Goal: Task Accomplishment & Management: Complete application form

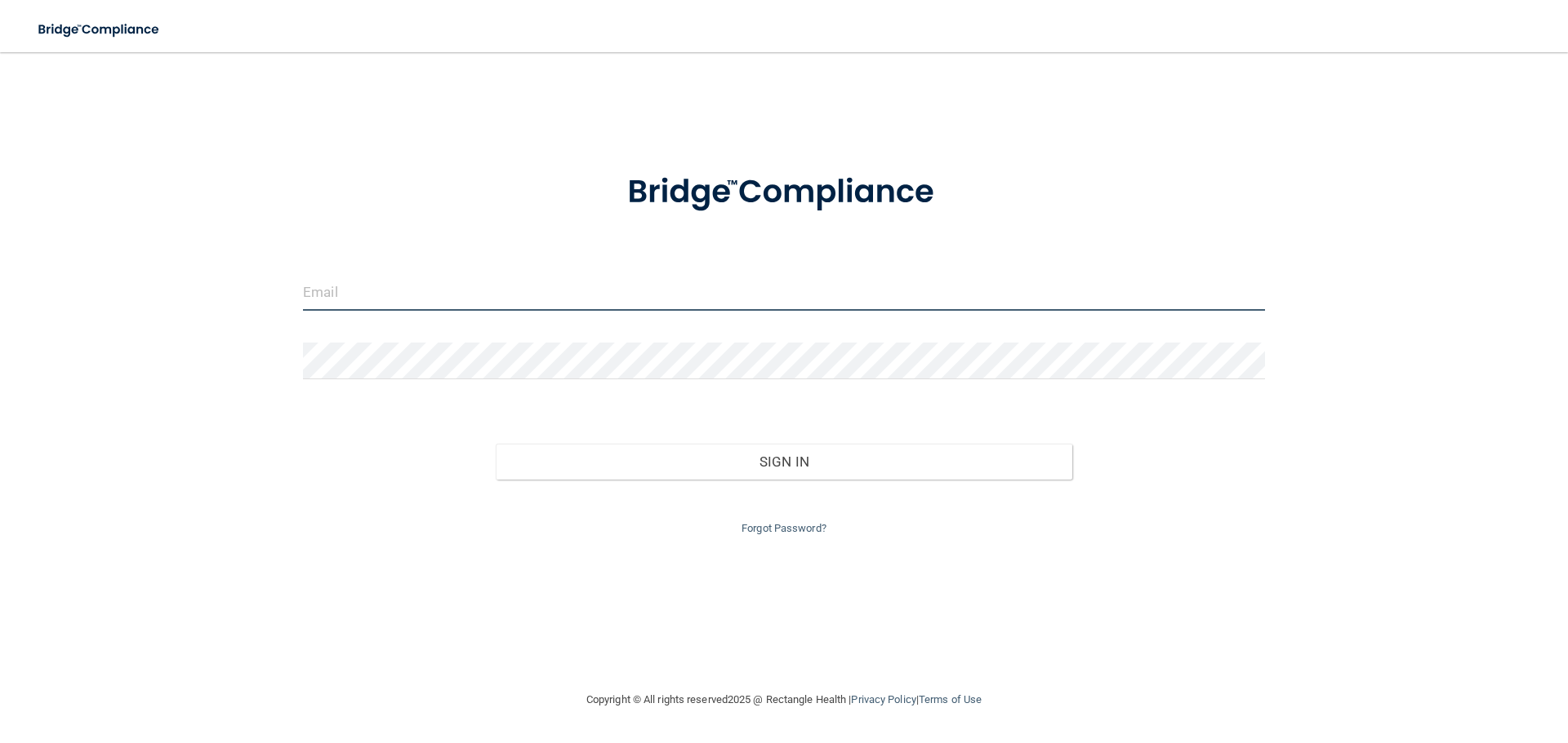
click at [342, 293] on input "email" at bounding box center [784, 293] width 962 height 37
type input "[EMAIL_ADDRESS][DOMAIN_NAME]"
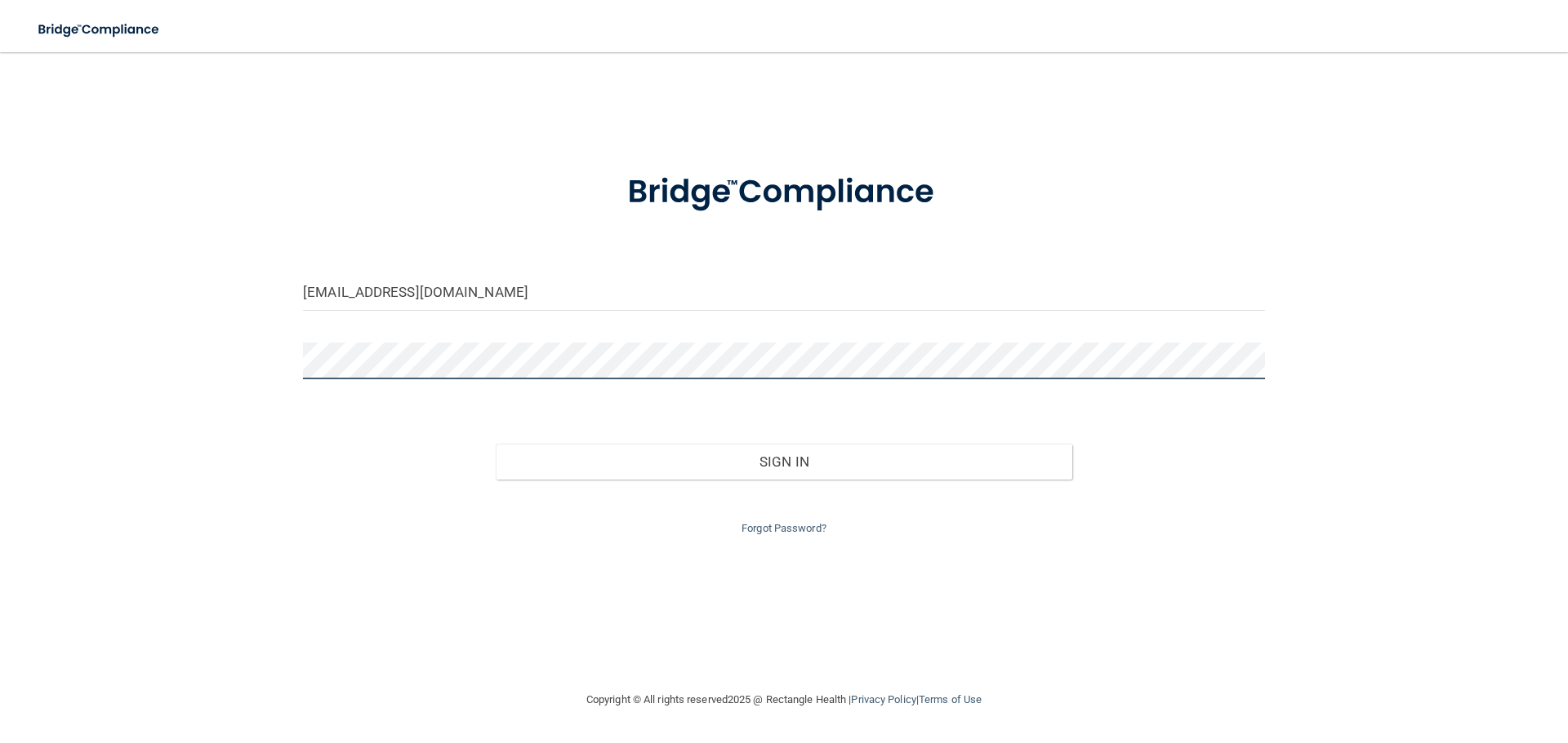
click at [495, 444] on button "Sign In" at bounding box center [784, 461] width 577 height 36
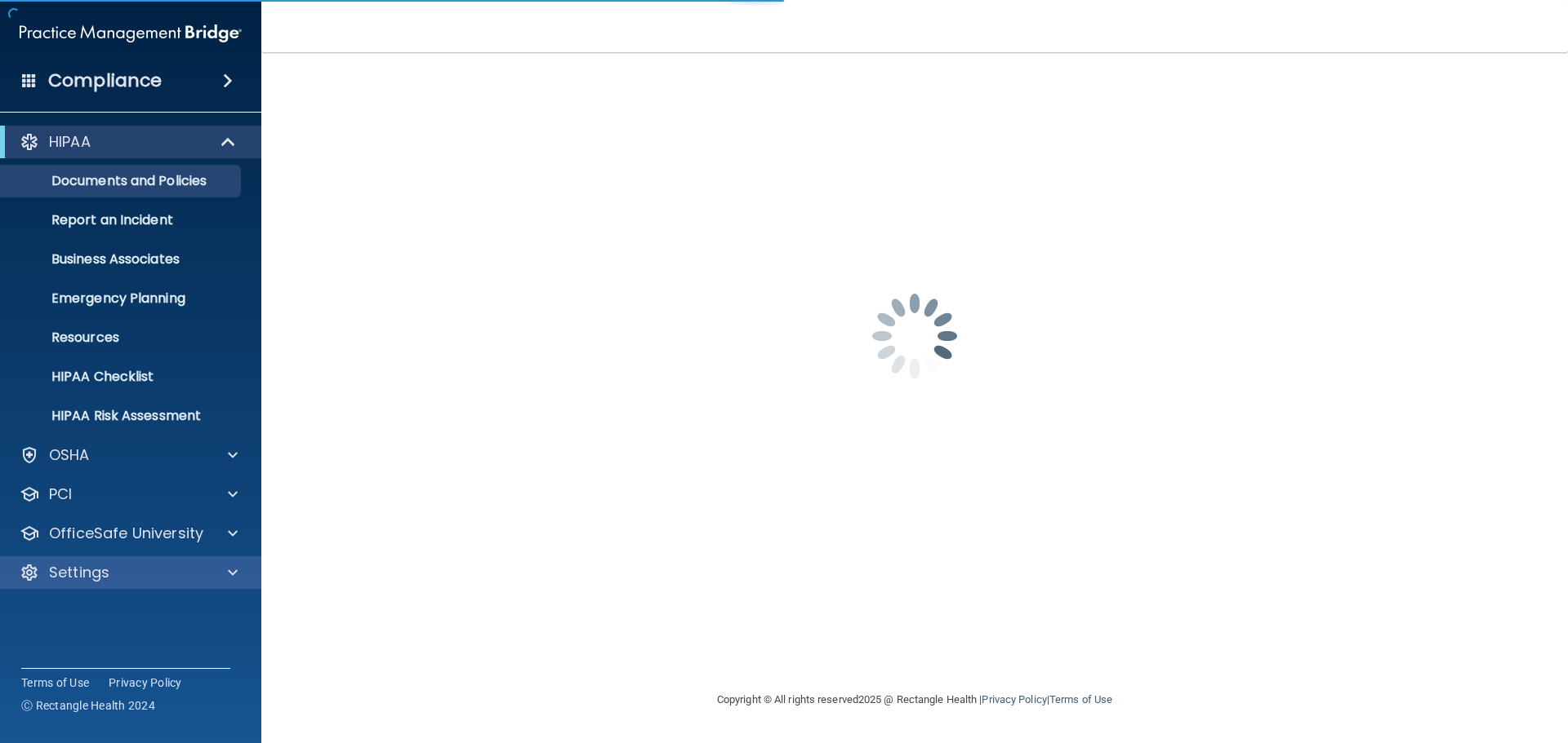
click at [51, 584] on div "Settings" at bounding box center [131, 573] width 262 height 33
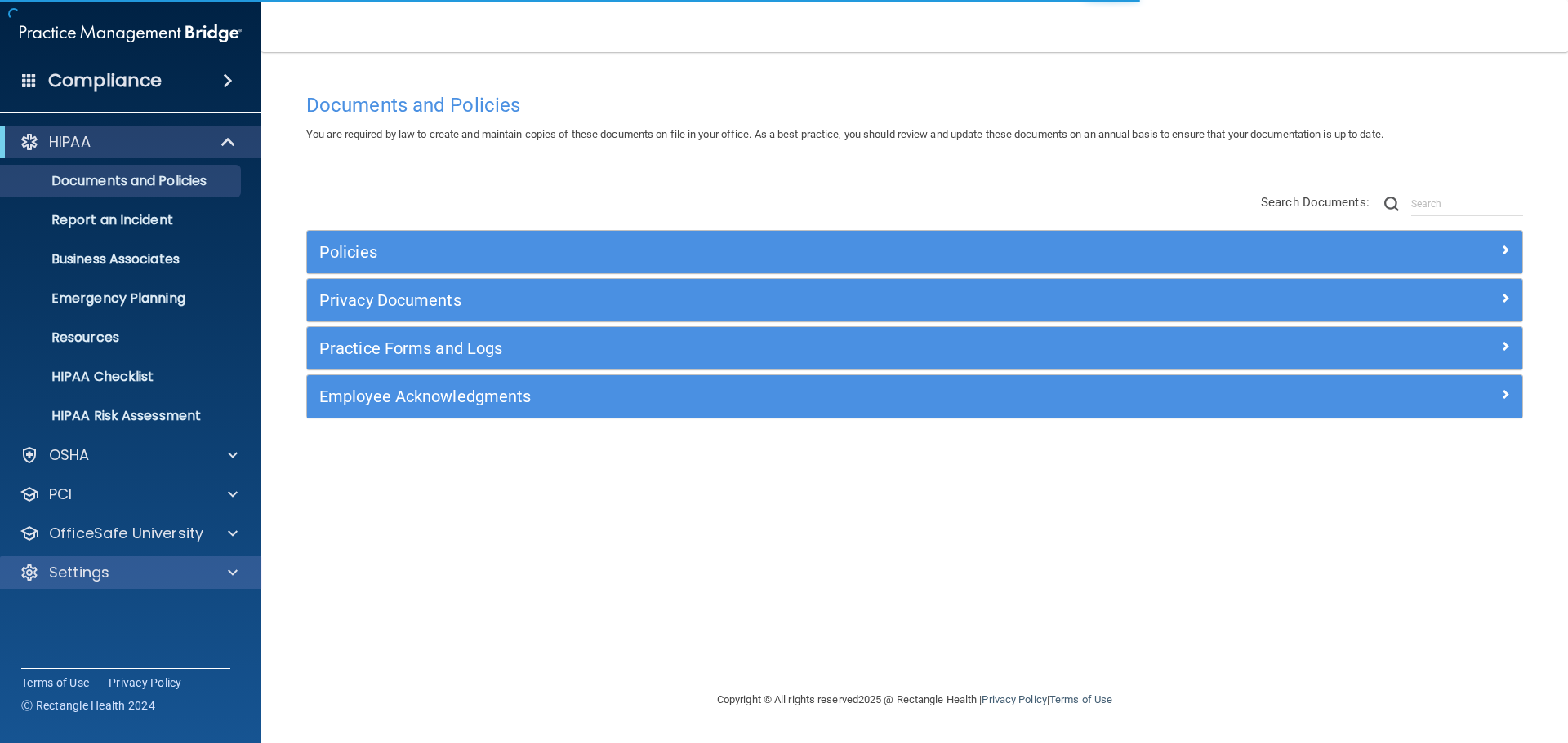
click at [135, 584] on div "Settings" at bounding box center [131, 573] width 262 height 33
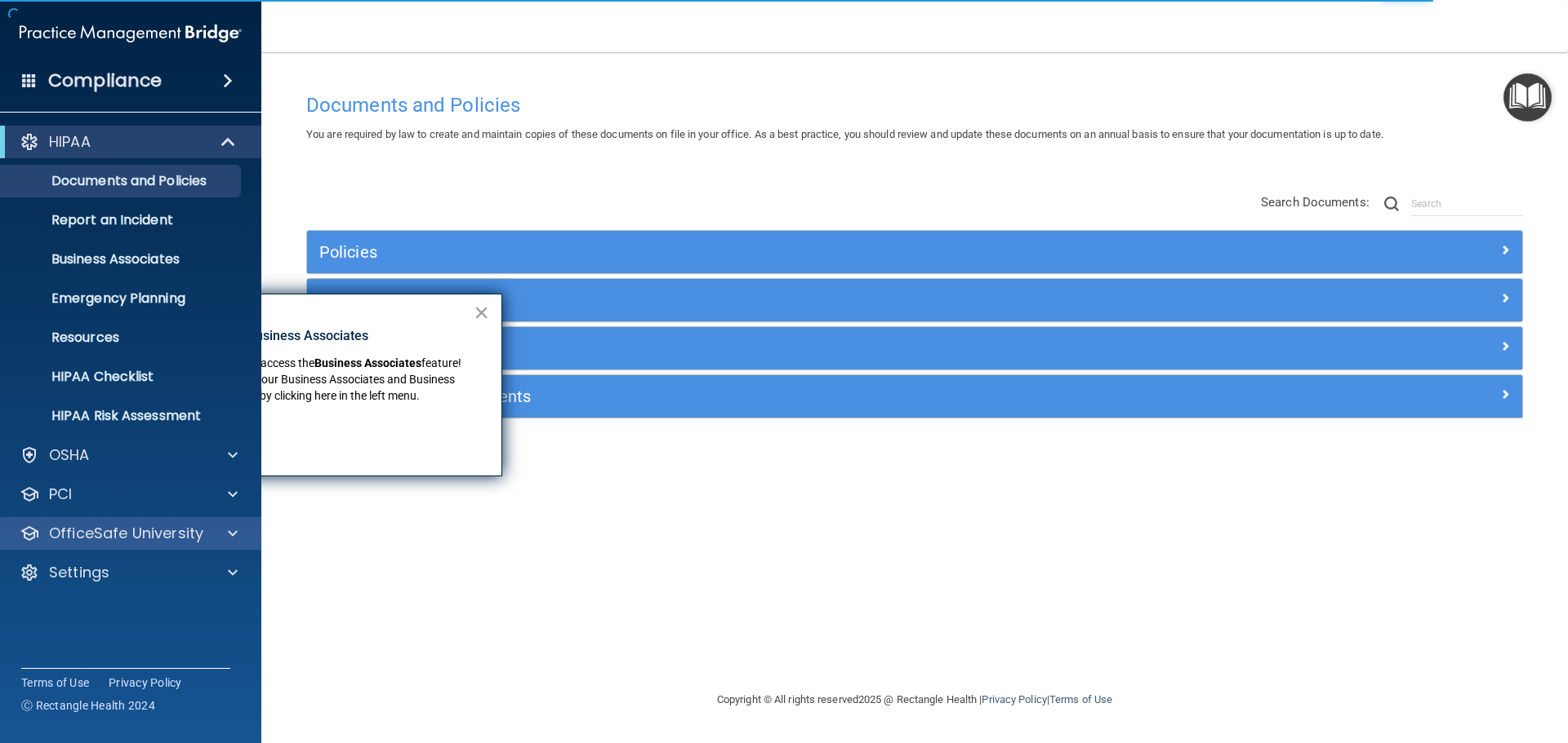
click at [170, 547] on div "OfficeSafe University" at bounding box center [131, 533] width 262 height 33
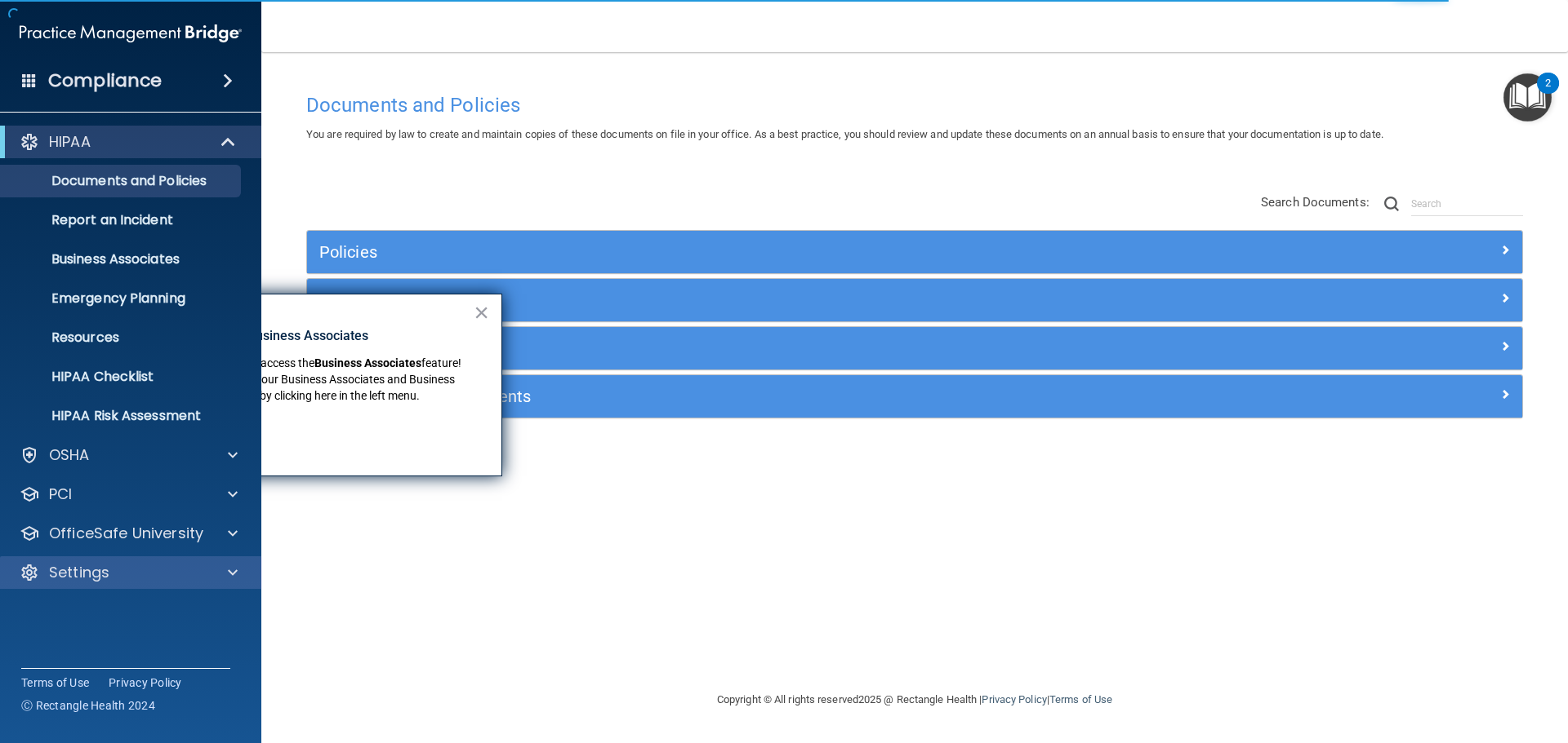
click at [165, 583] on div "Settings" at bounding box center [131, 573] width 262 height 33
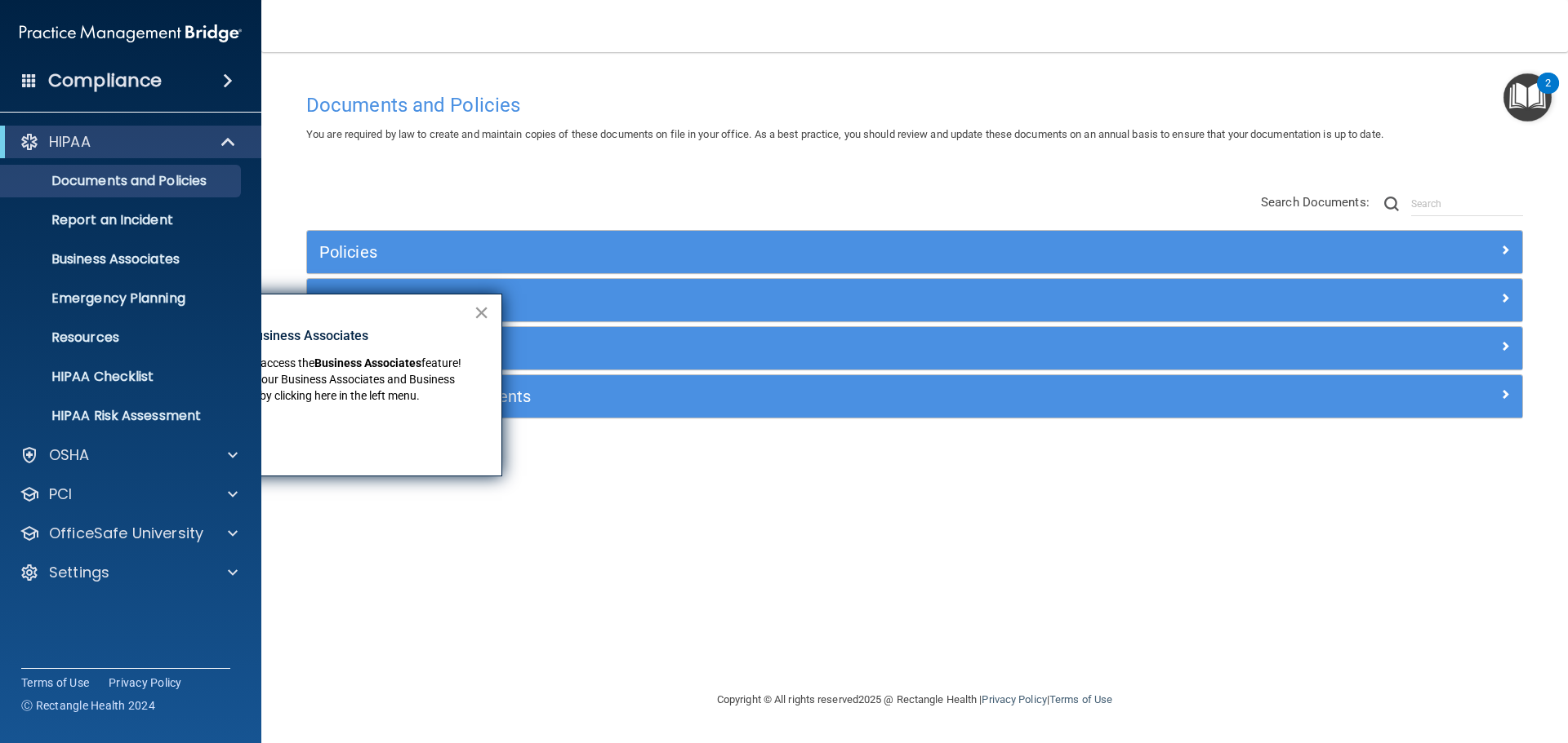
click at [484, 314] on button "×" at bounding box center [481, 312] width 15 height 26
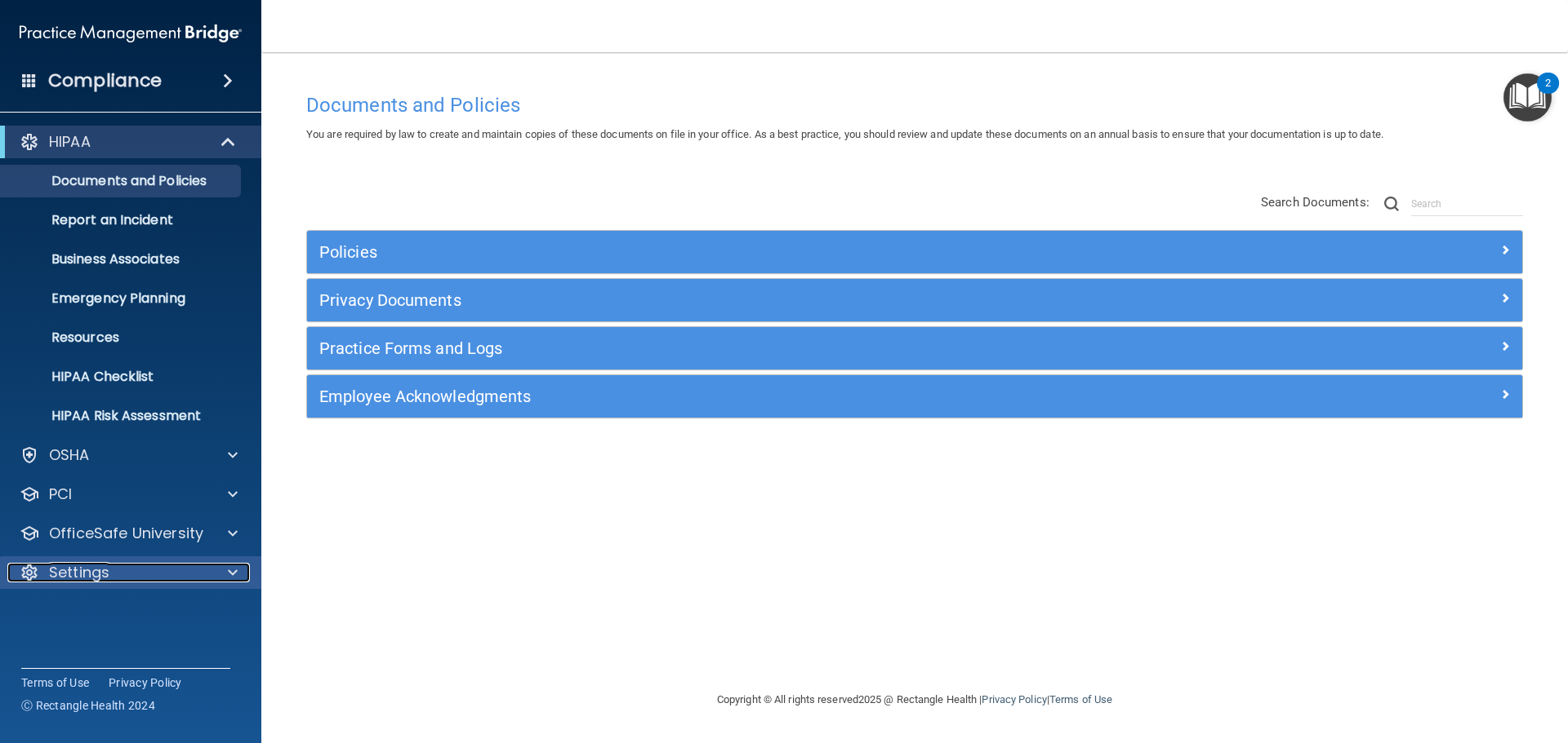
click at [214, 565] on div at bounding box center [230, 573] width 41 height 19
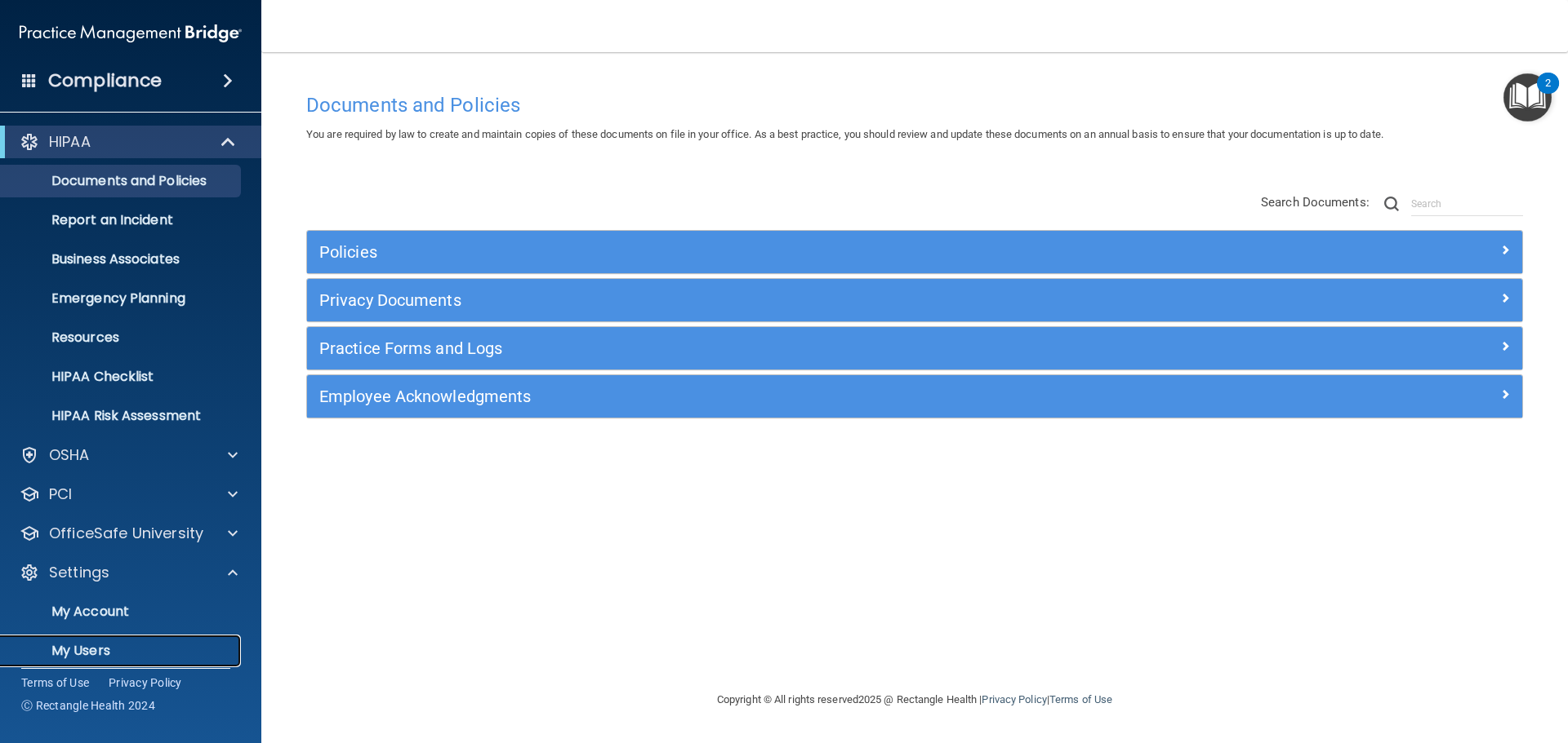
click at [116, 645] on p "My Users" at bounding box center [122, 650] width 223 height 16
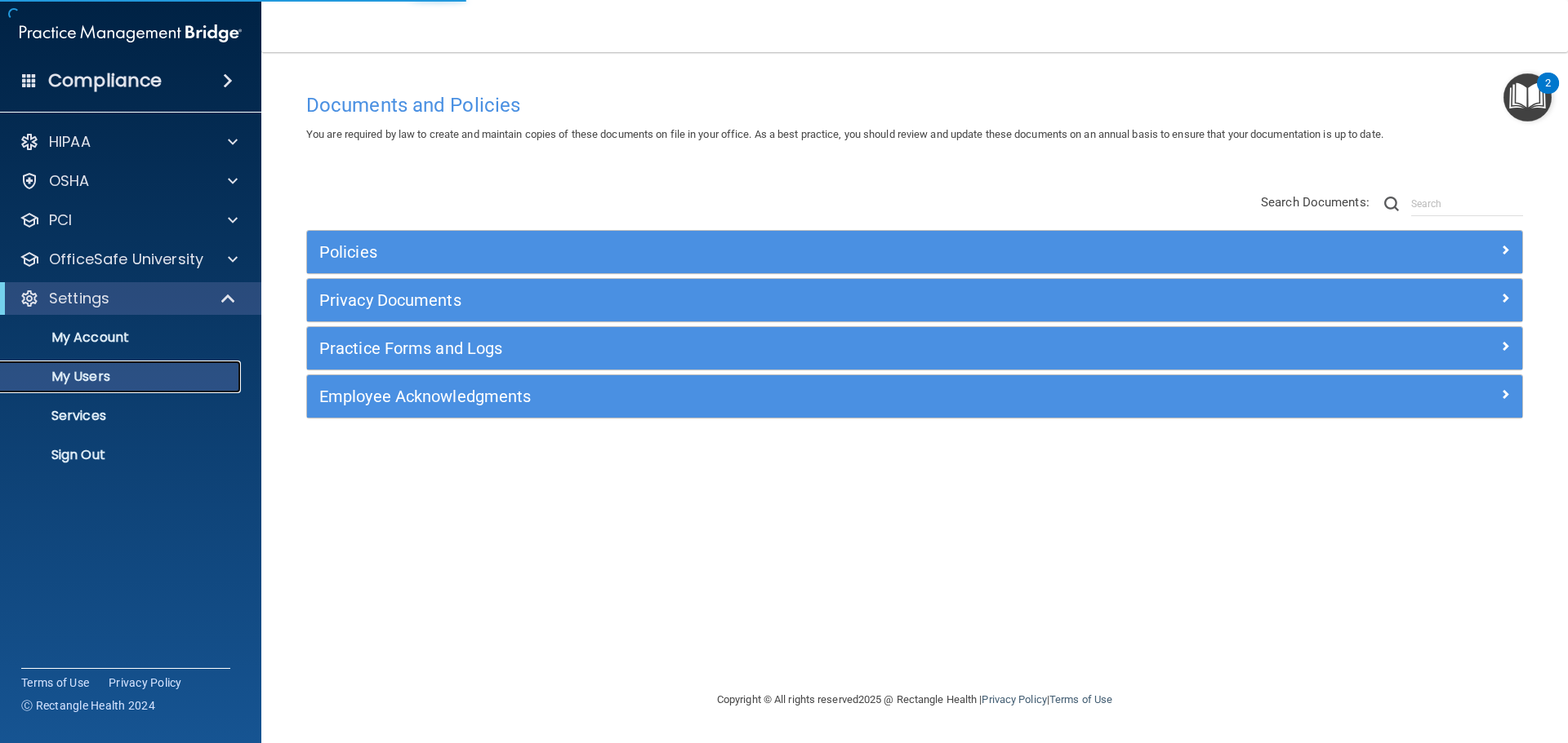
select select "20"
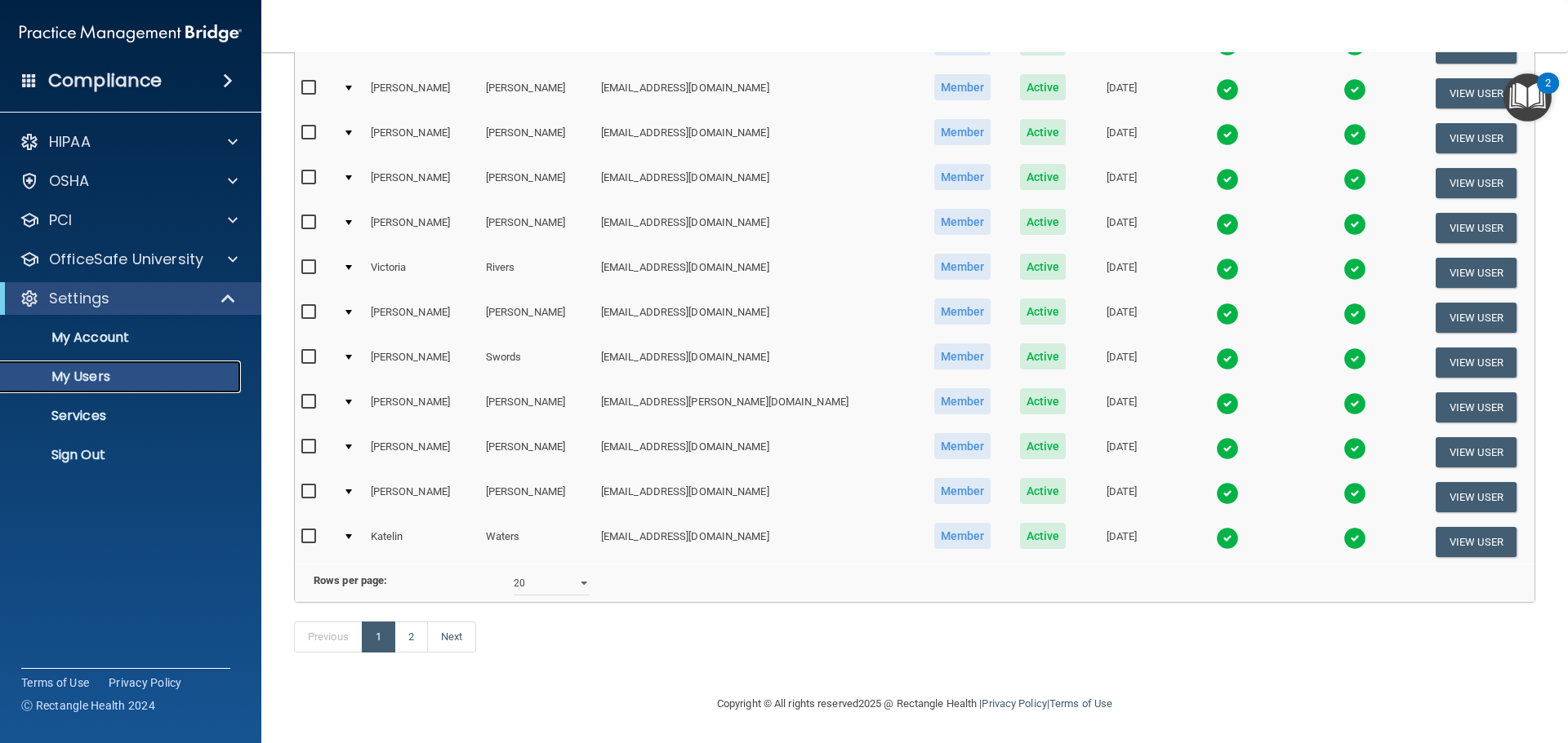
scroll to position [607, 0]
click at [458, 639] on link "Next" at bounding box center [451, 637] width 49 height 31
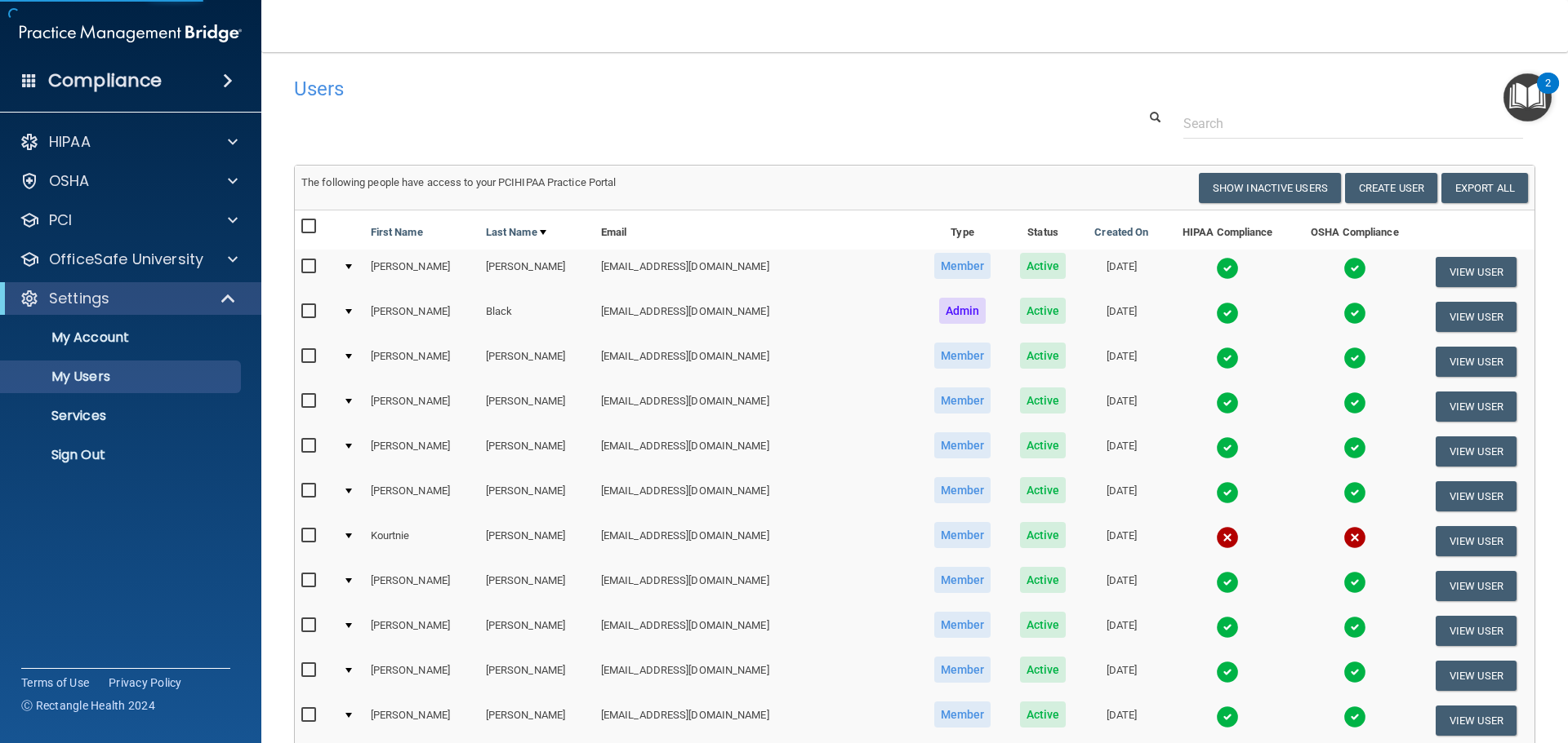
select select "20"
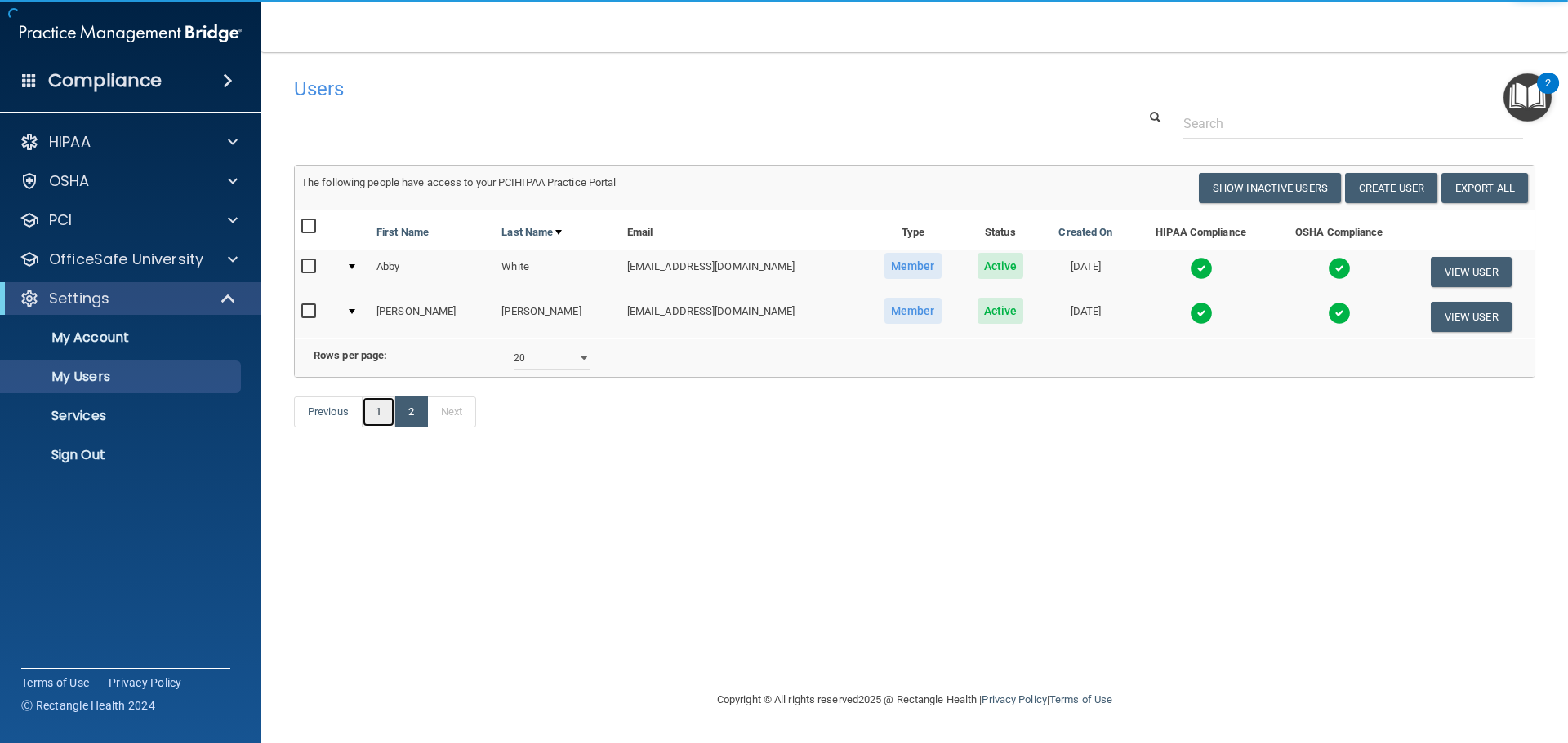
click at [378, 428] on link "1" at bounding box center [379, 412] width 34 height 31
select select "20"
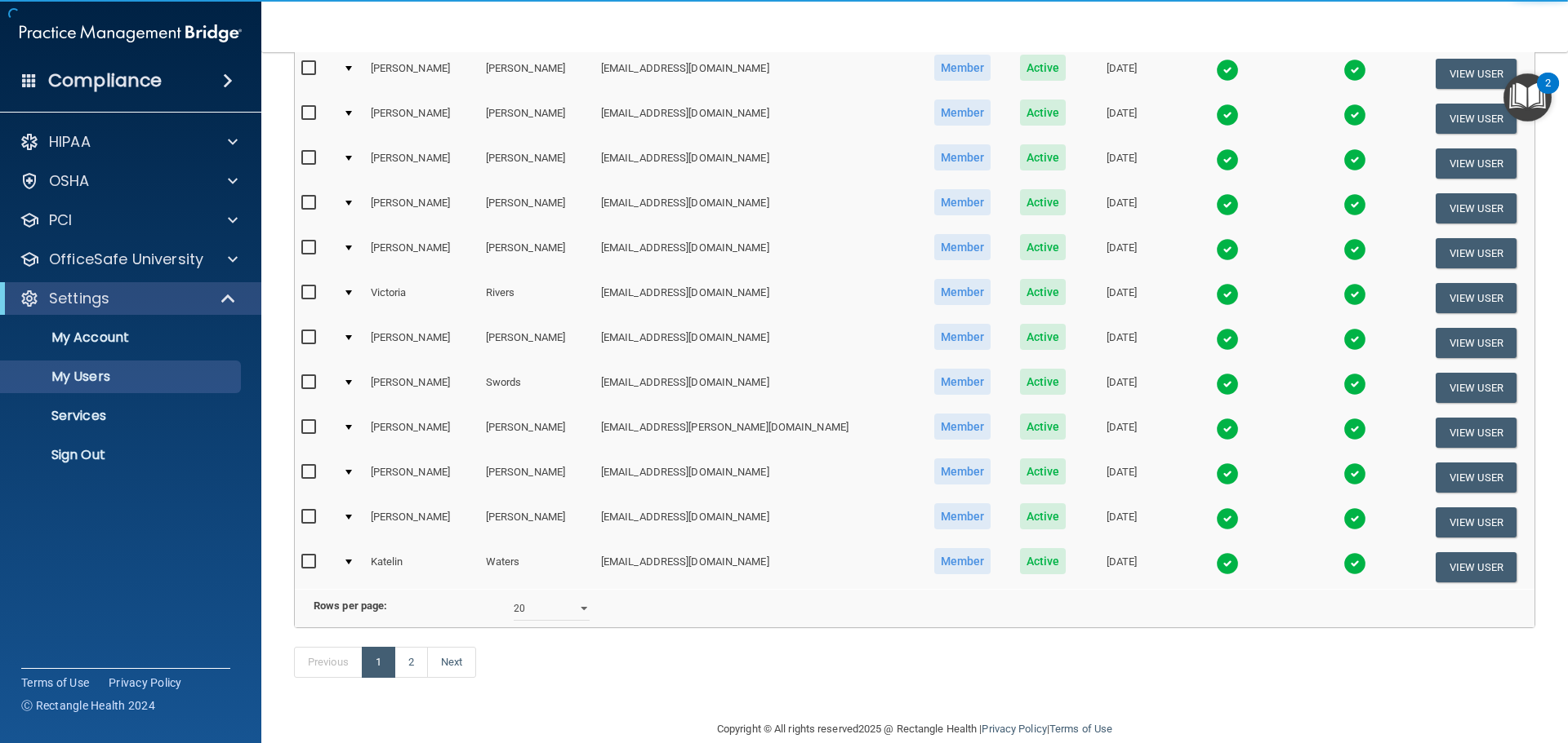
scroll to position [571, 0]
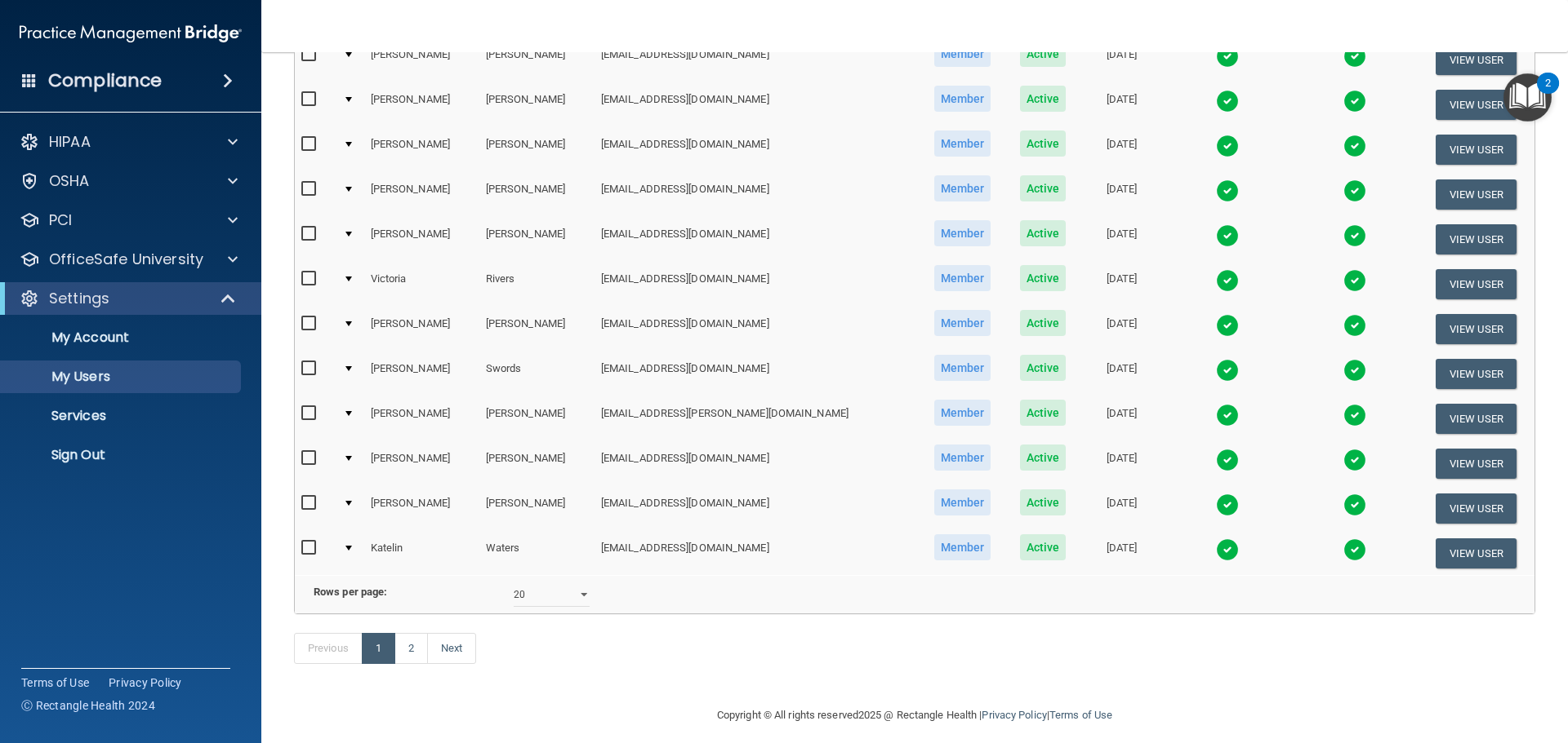
click at [308, 321] on input "checkbox" at bounding box center [311, 323] width 19 height 13
checkbox input "true"
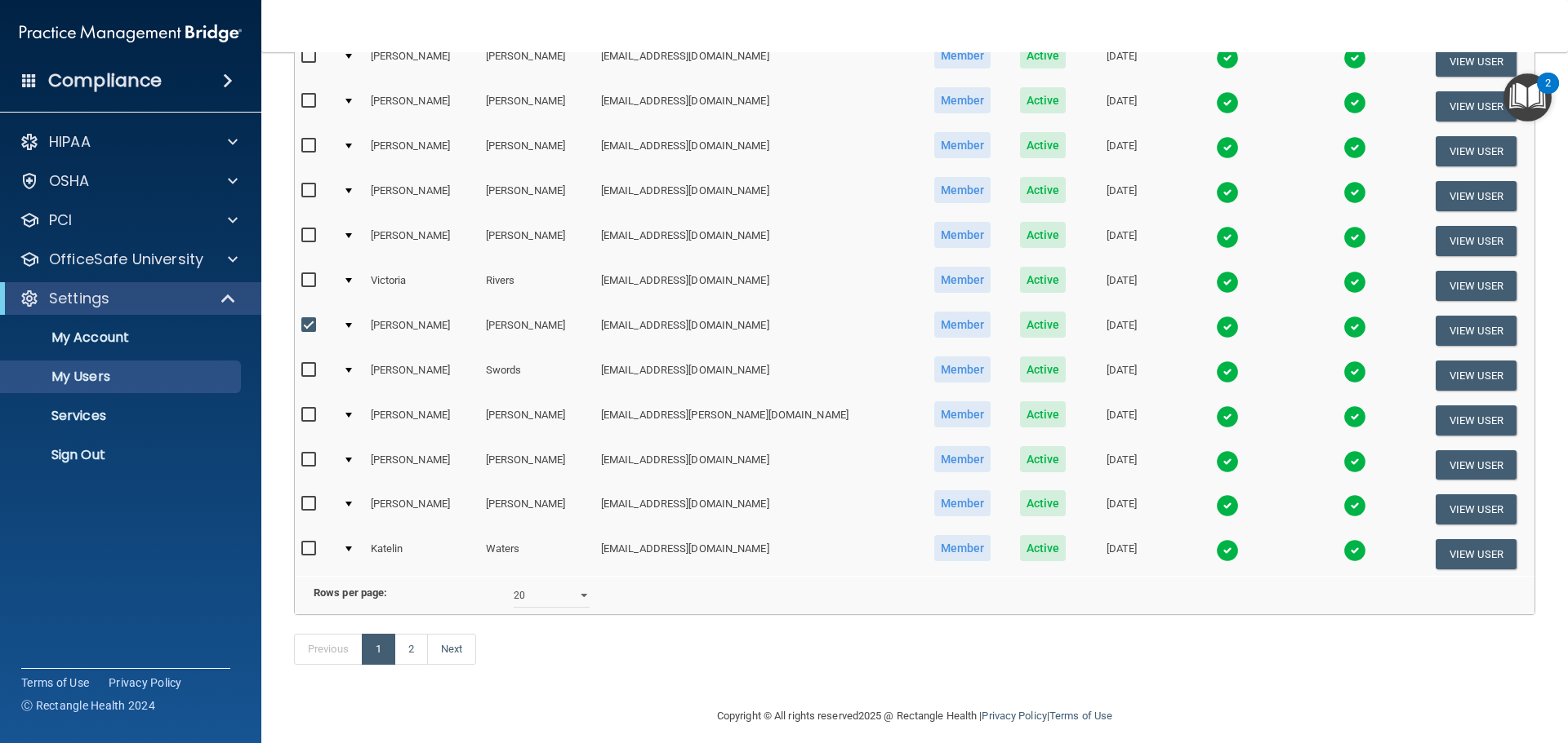
scroll to position [573, 0]
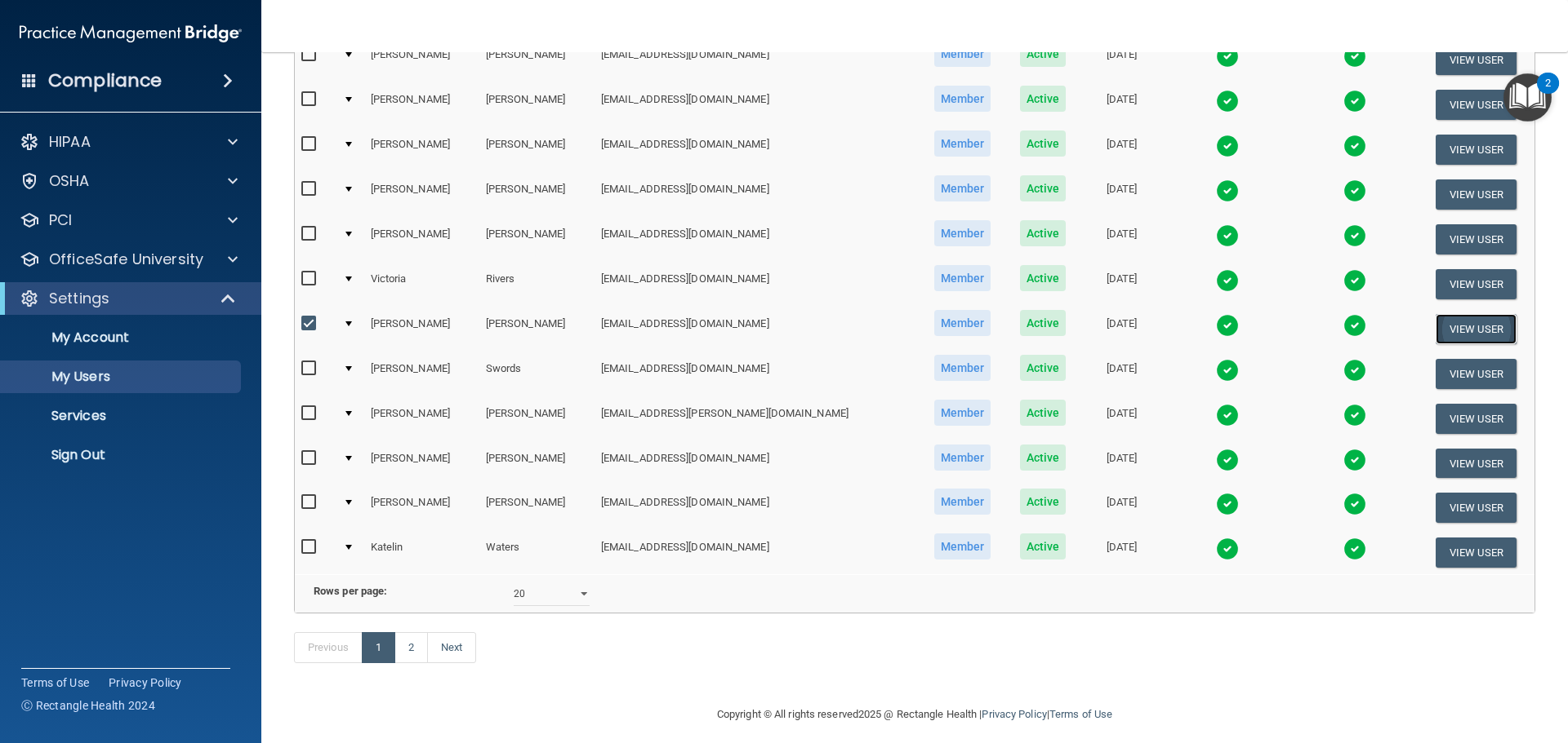
click at [1446, 326] on button "View User" at bounding box center [1476, 329] width 81 height 30
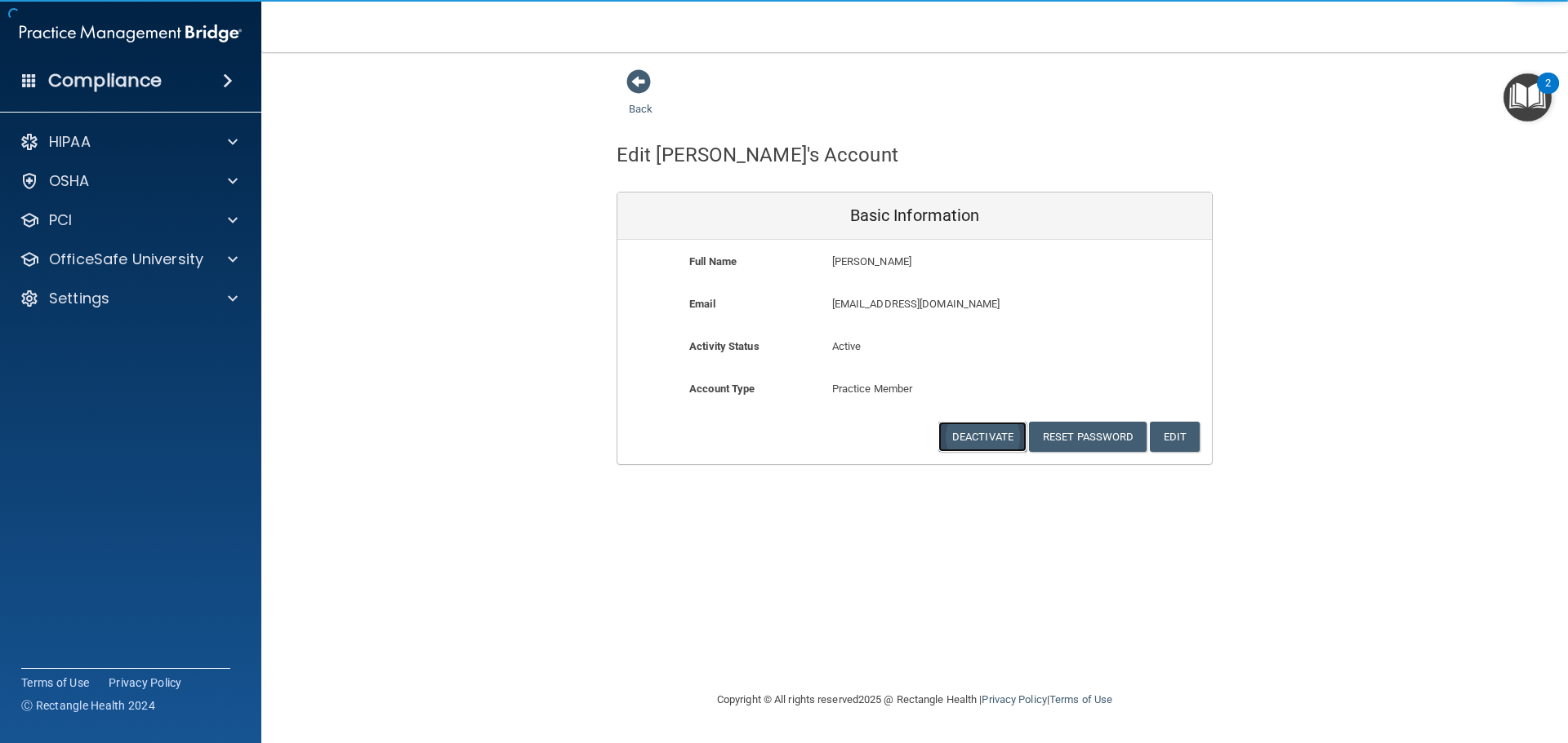
click at [987, 438] on button "Deactivate" at bounding box center [982, 437] width 88 height 30
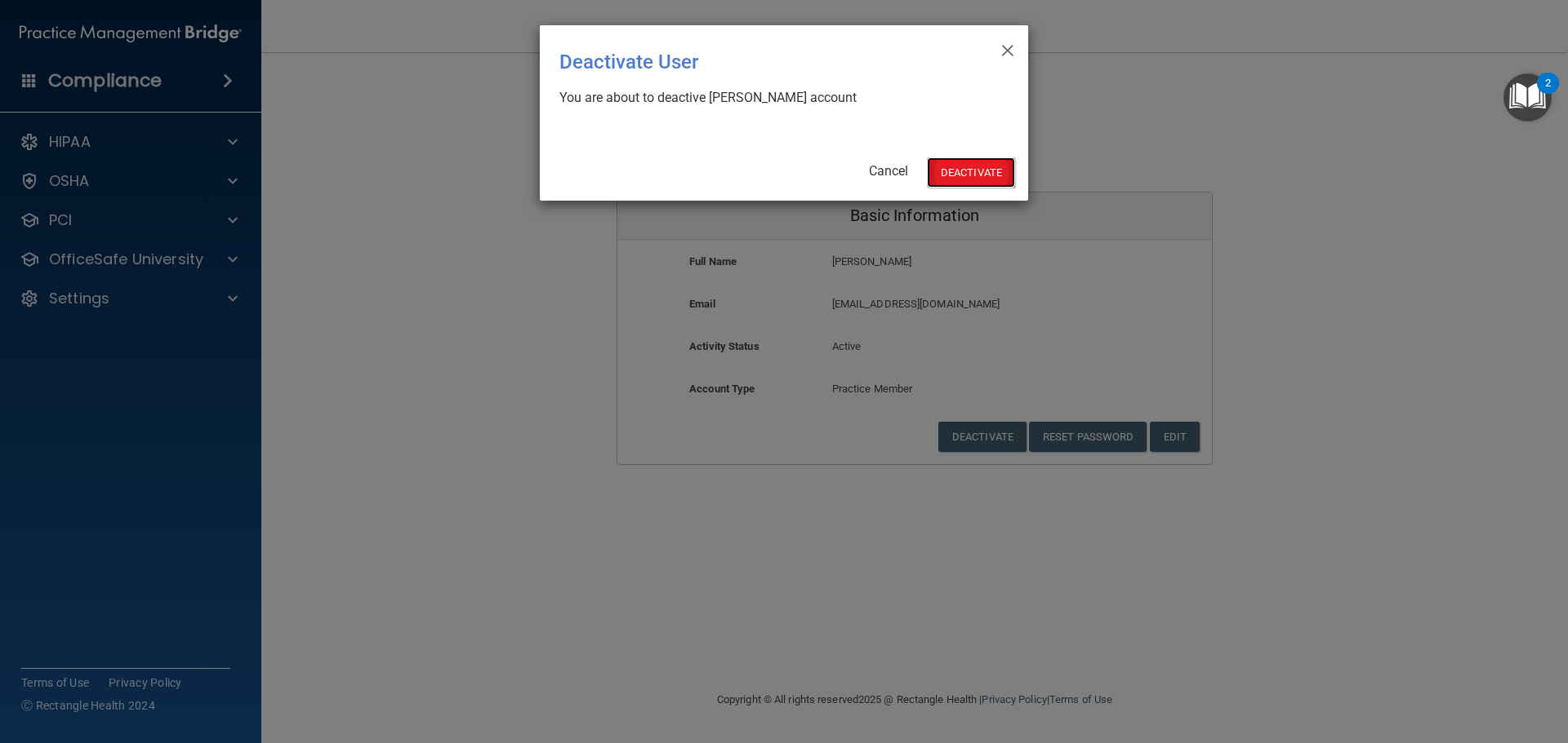
click at [992, 176] on button "Deactivate" at bounding box center [971, 173] width 88 height 30
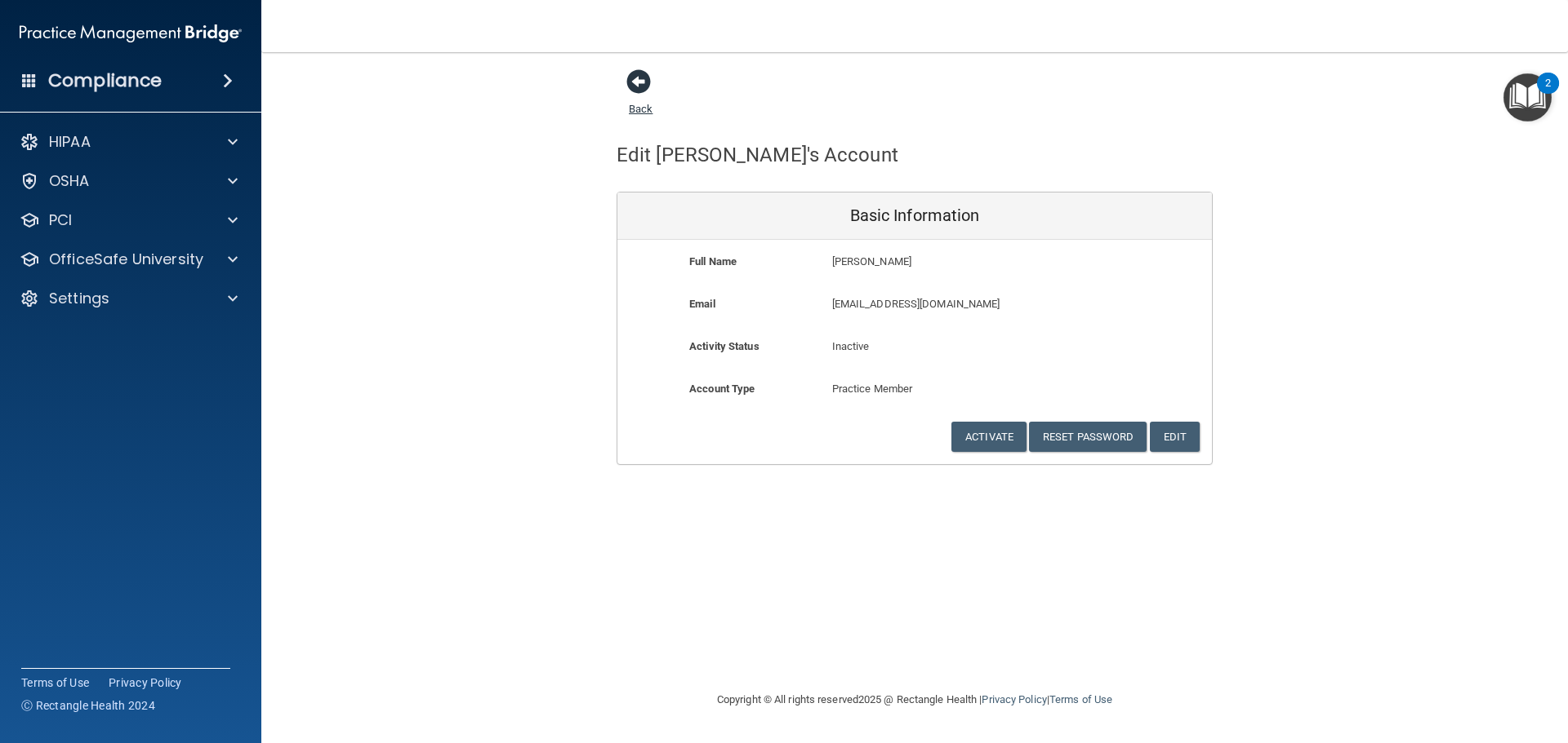
click at [646, 74] on span at bounding box center [638, 81] width 24 height 24
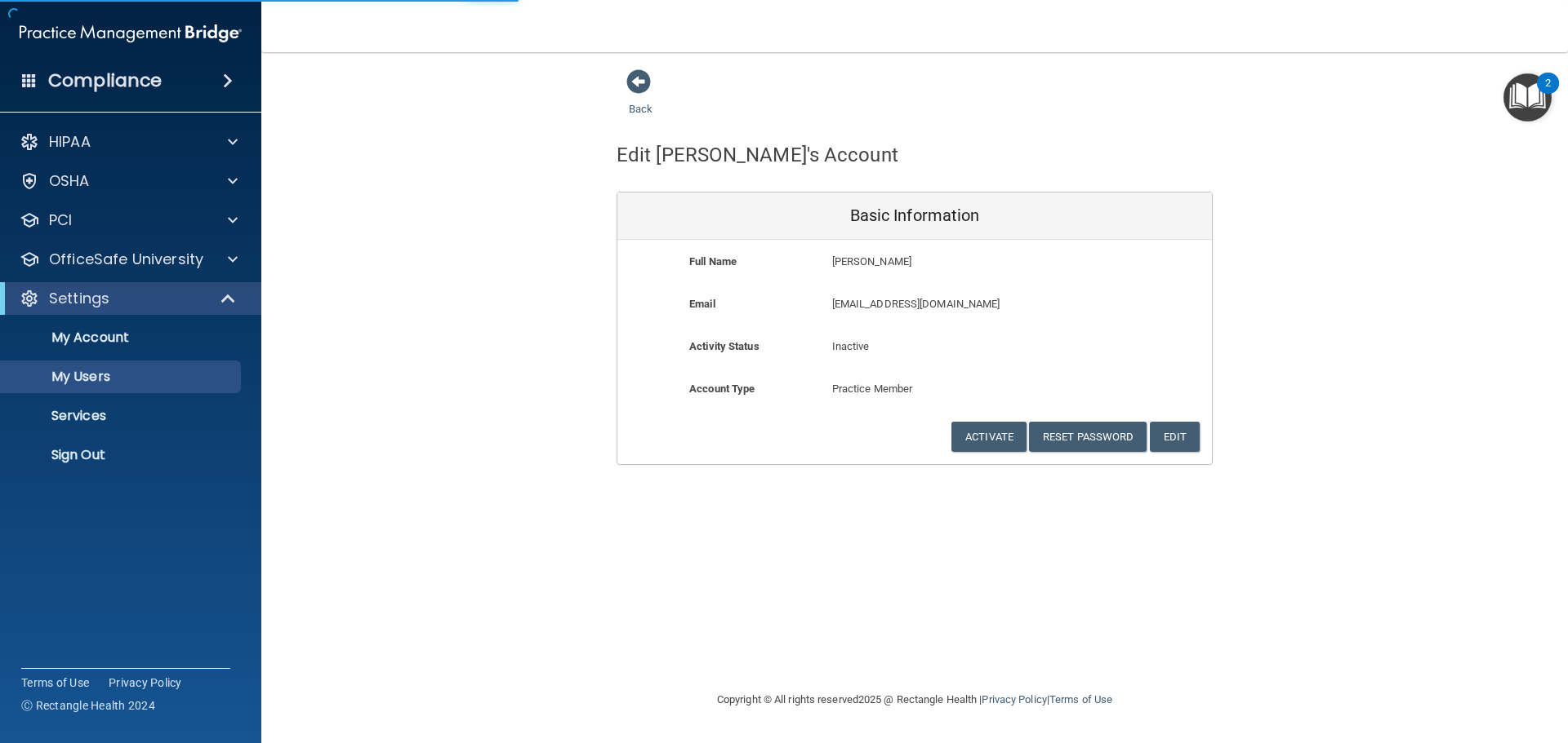
select select "20"
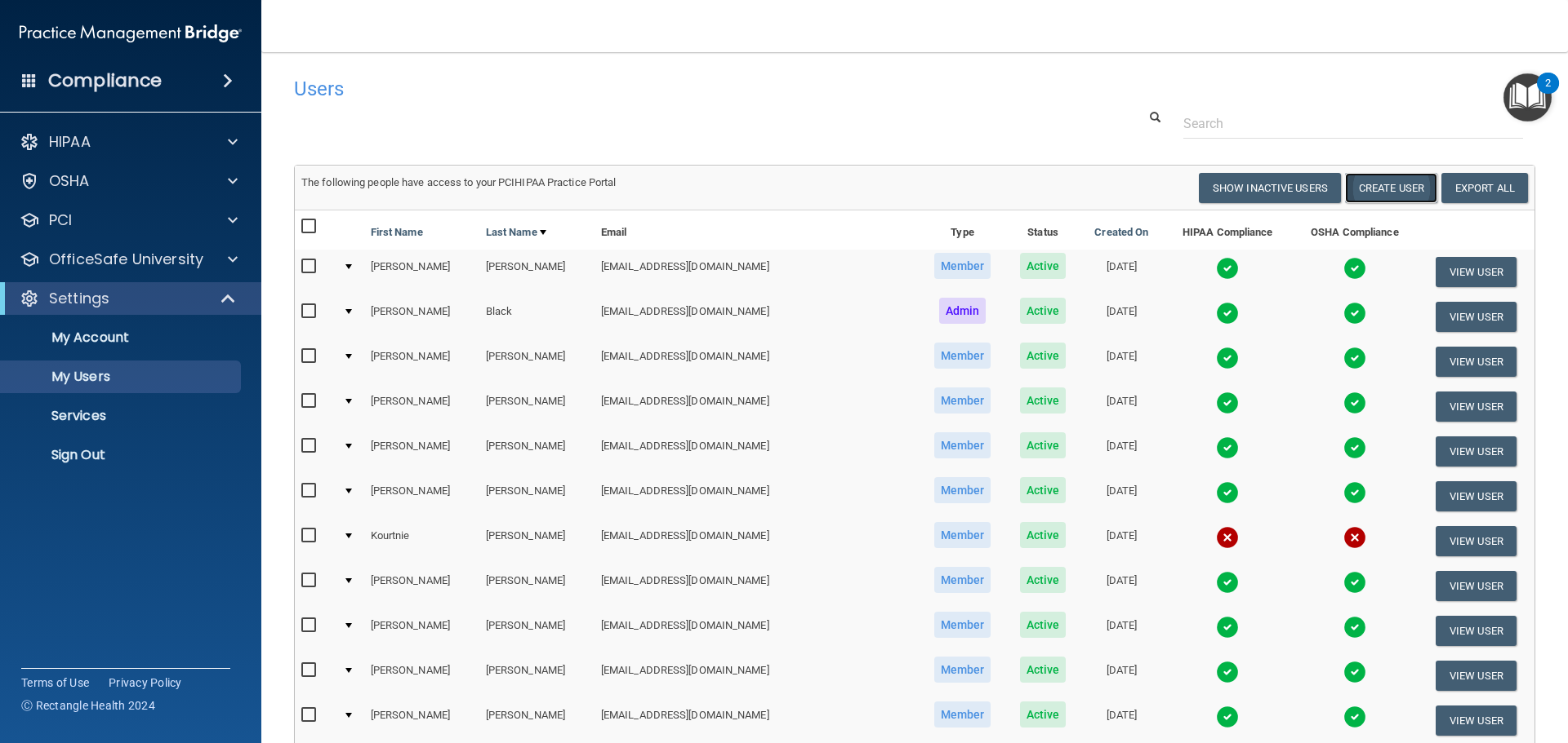
click at [1417, 188] on button "Create User" at bounding box center [1390, 188] width 92 height 30
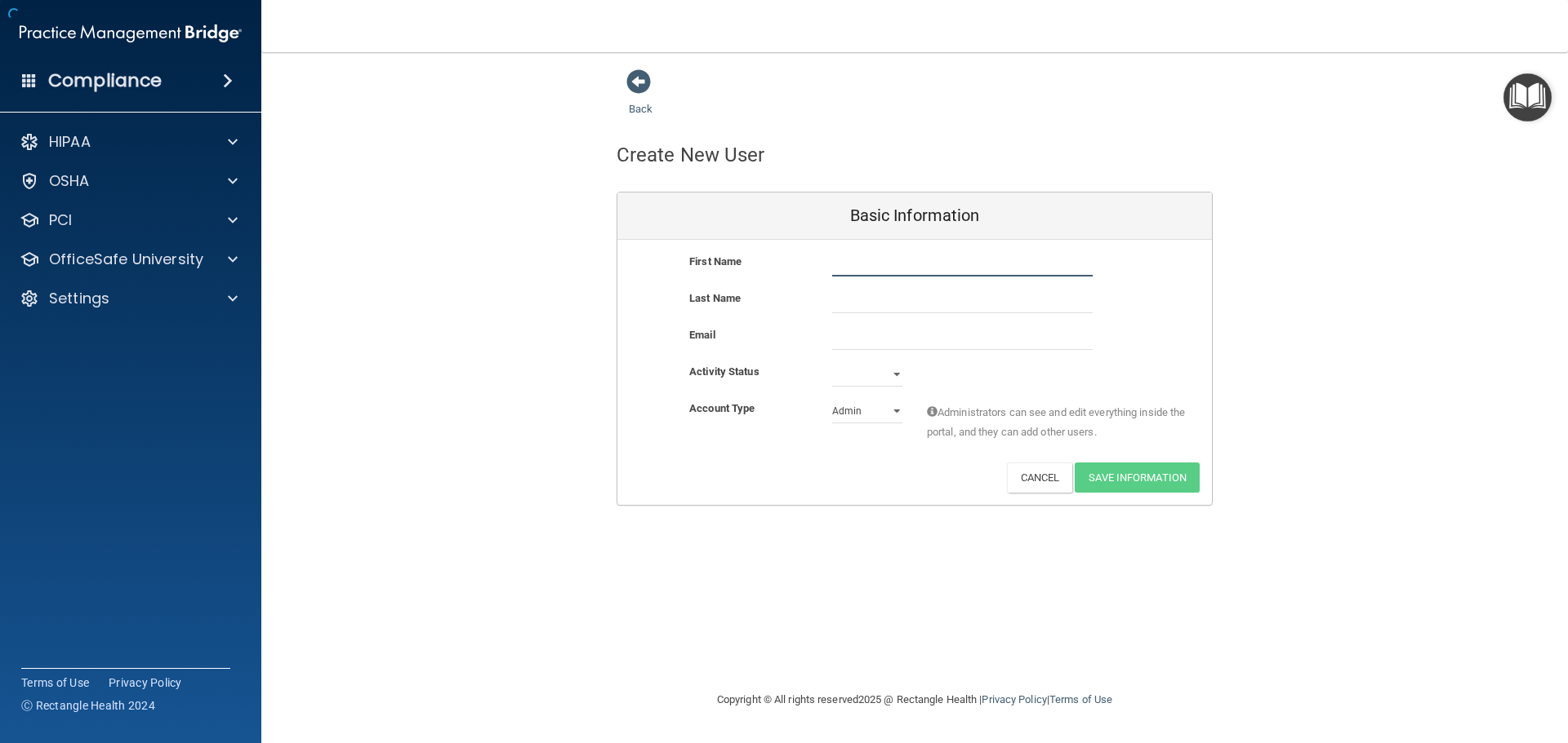
click at [892, 271] on input "text" at bounding box center [962, 264] width 261 height 24
click at [892, 271] on input "Danierl" at bounding box center [962, 264] width 261 height 24
type input "[PERSON_NAME]"
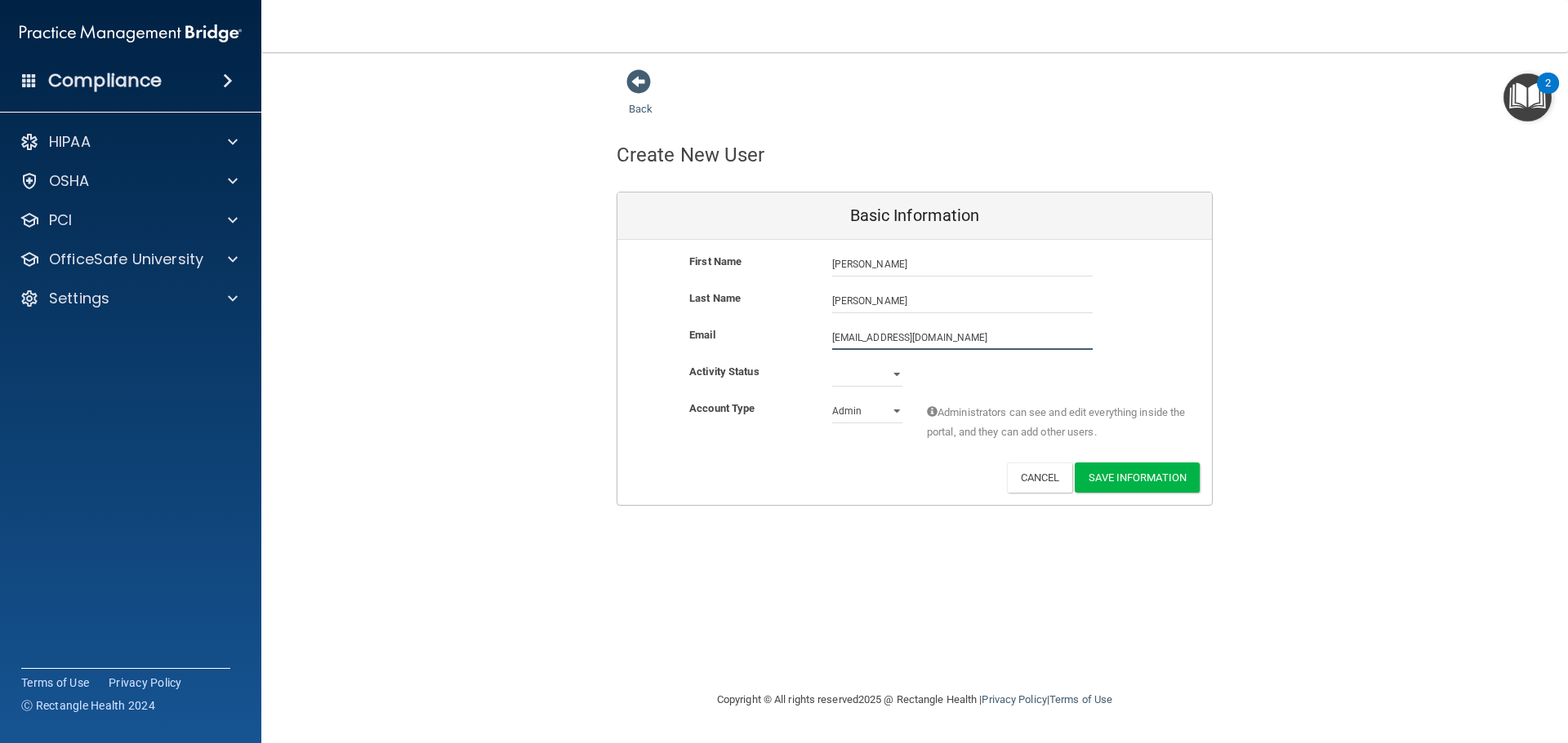
type input "[EMAIL_ADDRESS][DOMAIN_NAME]"
click at [896, 369] on select "Active Inactive" at bounding box center [867, 374] width 70 height 24
select select "active"
click at [832, 363] on select "Active Inactive" at bounding box center [867, 374] width 70 height 24
click at [854, 412] on select "Admin Member" at bounding box center [867, 411] width 70 height 24
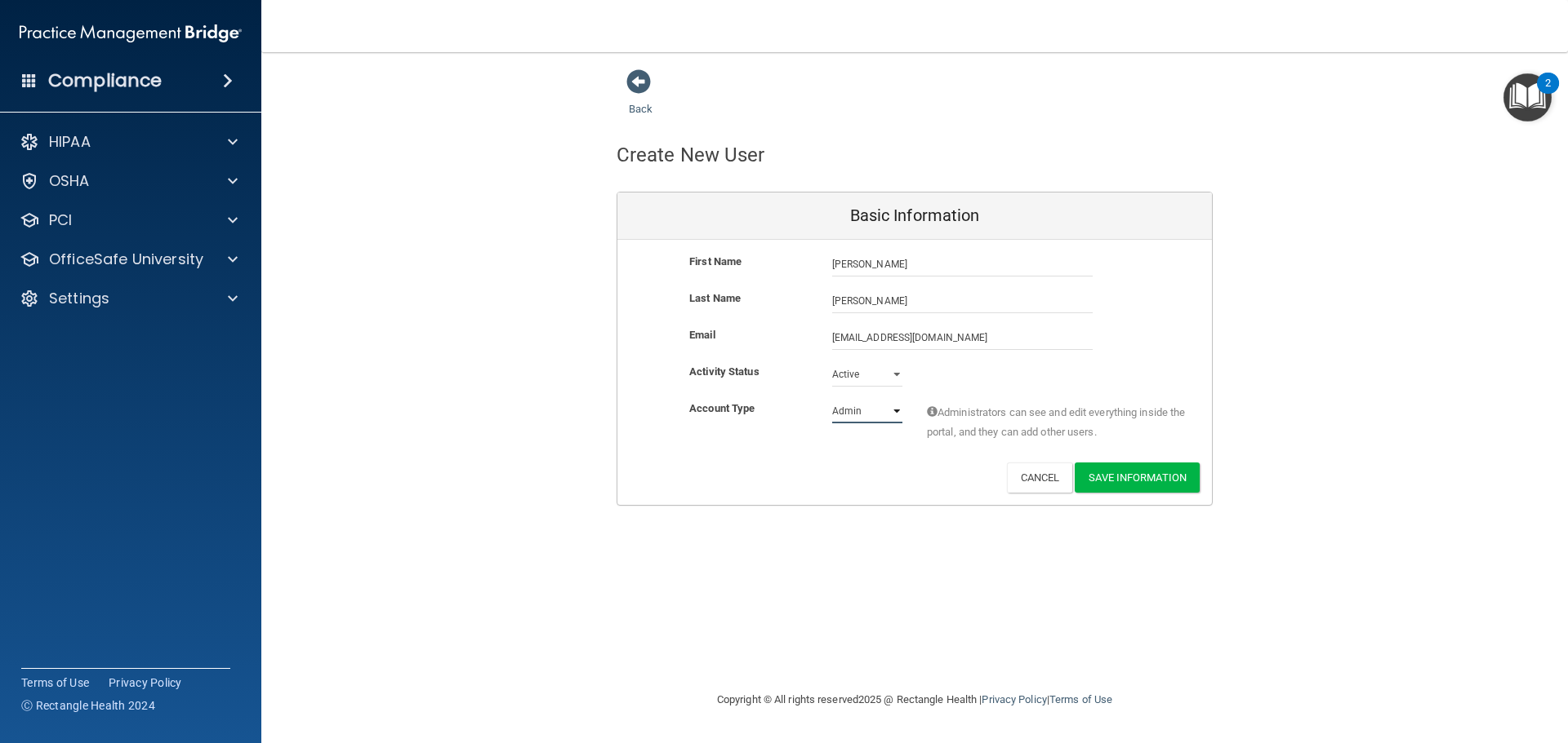
select select "practice_member"
click at [832, 399] on select "Admin Member" at bounding box center [867, 411] width 70 height 24
click at [1112, 482] on button "Save Information" at bounding box center [1137, 478] width 125 height 30
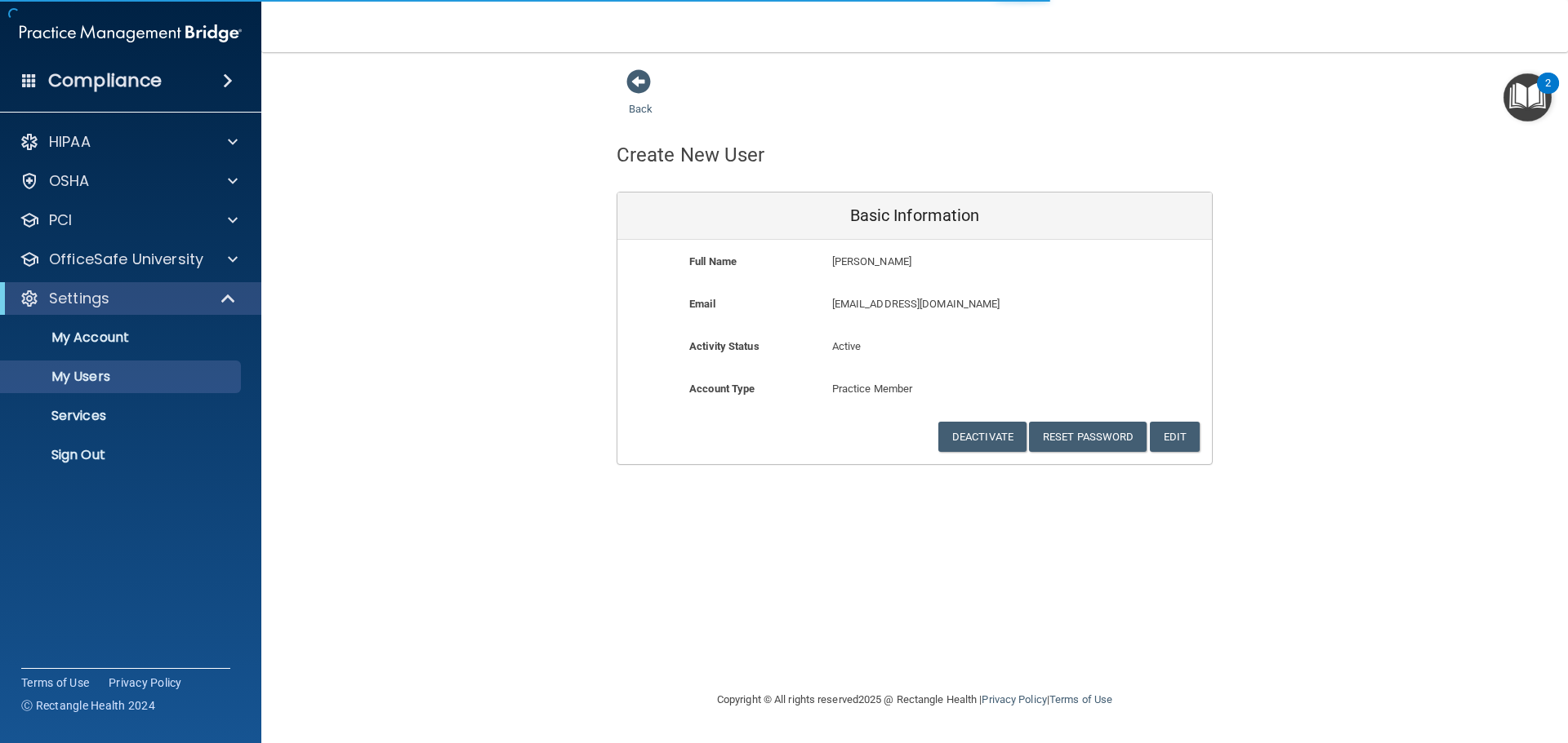
select select "20"
